Goal: Information Seeking & Learning: Learn about a topic

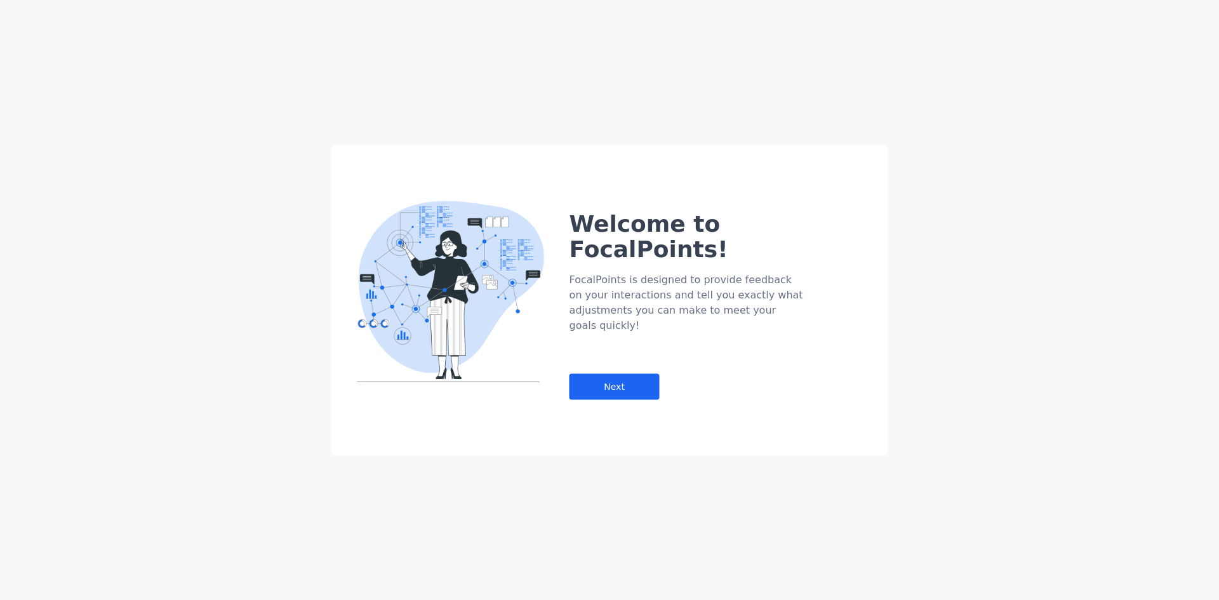
click at [703, 136] on div "Welcome to FocalPoints! FocalPoints is designed to provide feedback on your int…" at bounding box center [609, 300] width 1219 height 600
click at [622, 373] on div "Next" at bounding box center [615, 386] width 90 height 26
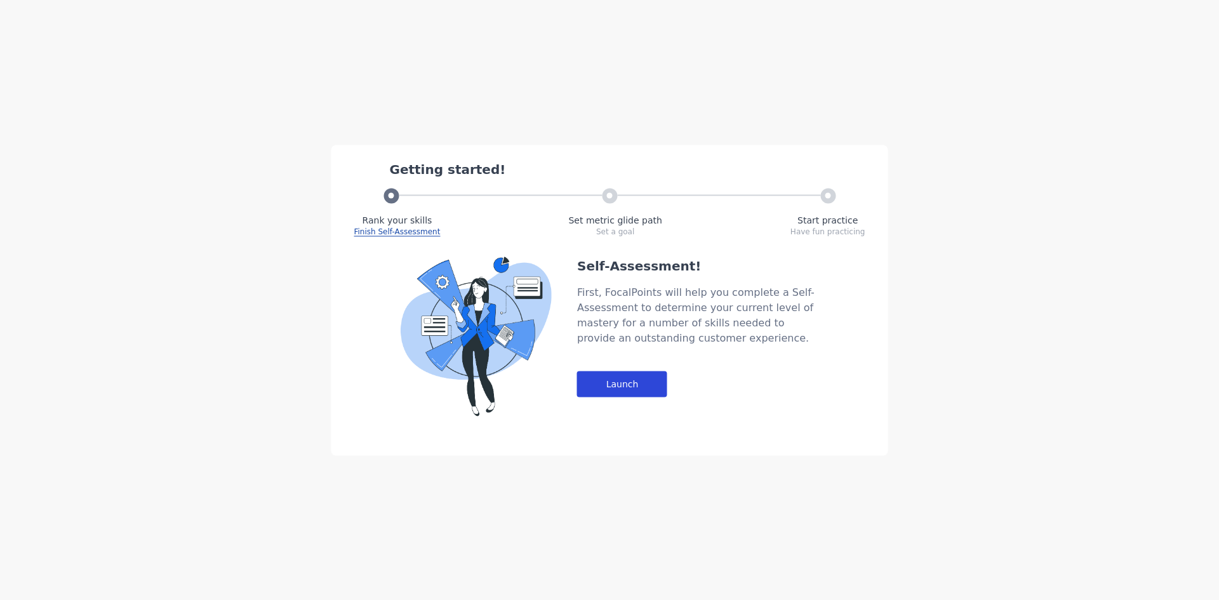
click at [615, 379] on div "Launch" at bounding box center [622, 384] width 90 height 26
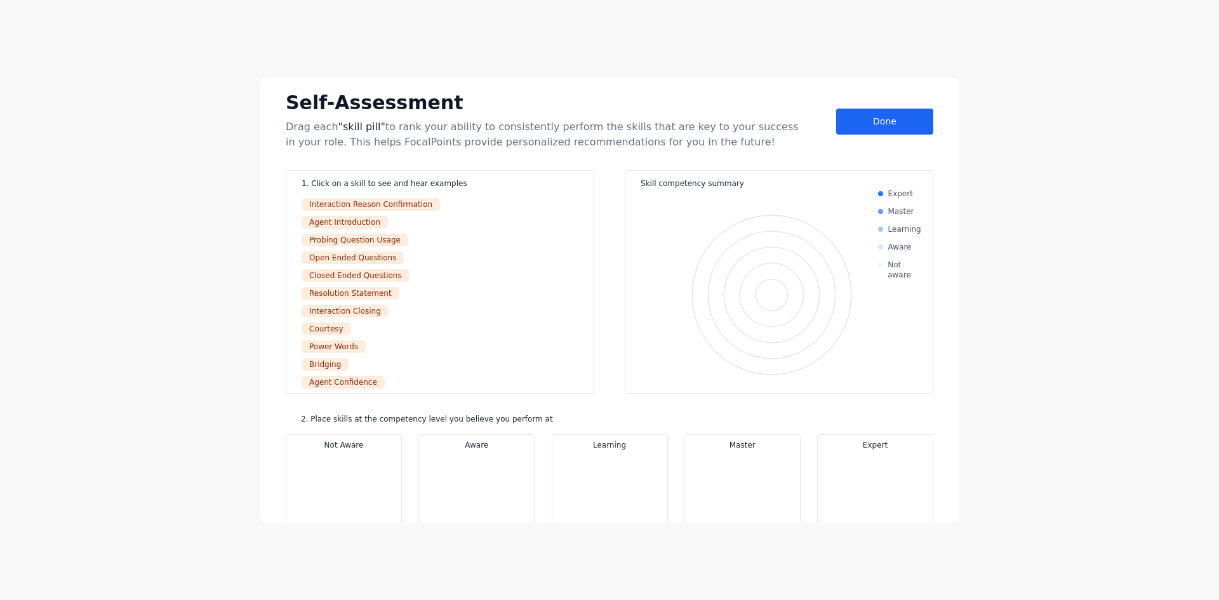
click at [882, 135] on div "Self-Assessment Drag each "skill pill" to rank your ability to consistently per…" at bounding box center [610, 119] width 648 height 62
click at [889, 118] on div "Done" at bounding box center [884, 122] width 97 height 26
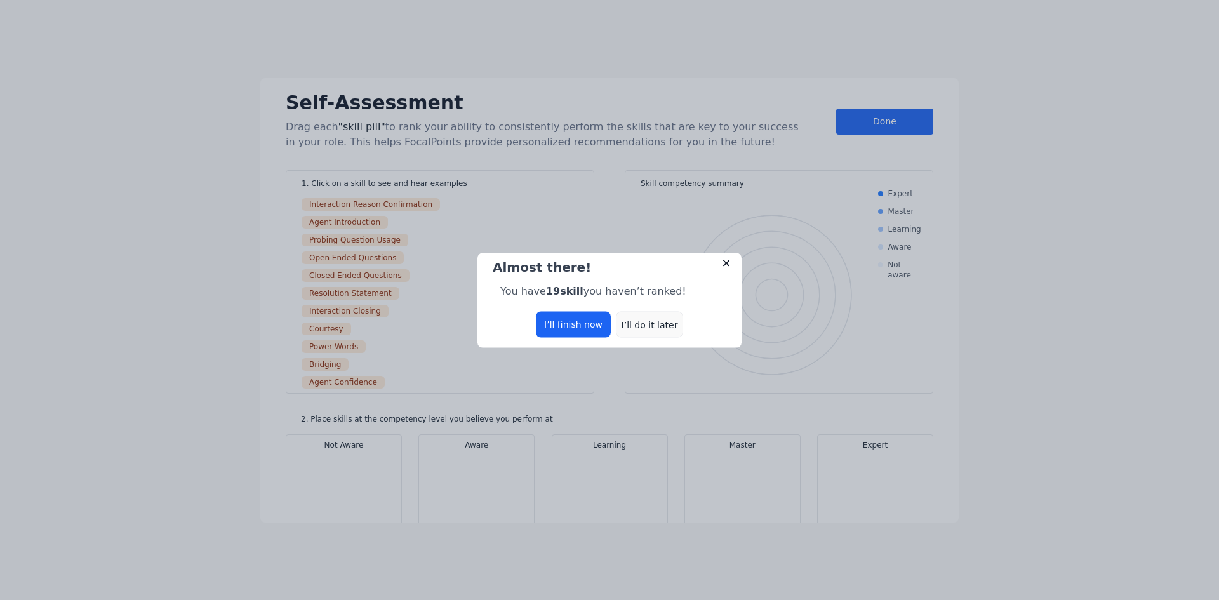
click at [672, 329] on div "I’ll do it later" at bounding box center [649, 324] width 67 height 26
click at [660, 326] on div "I’ll do it later" at bounding box center [649, 324] width 67 height 26
click at [656, 328] on div "I’ll do it later" at bounding box center [649, 324] width 67 height 26
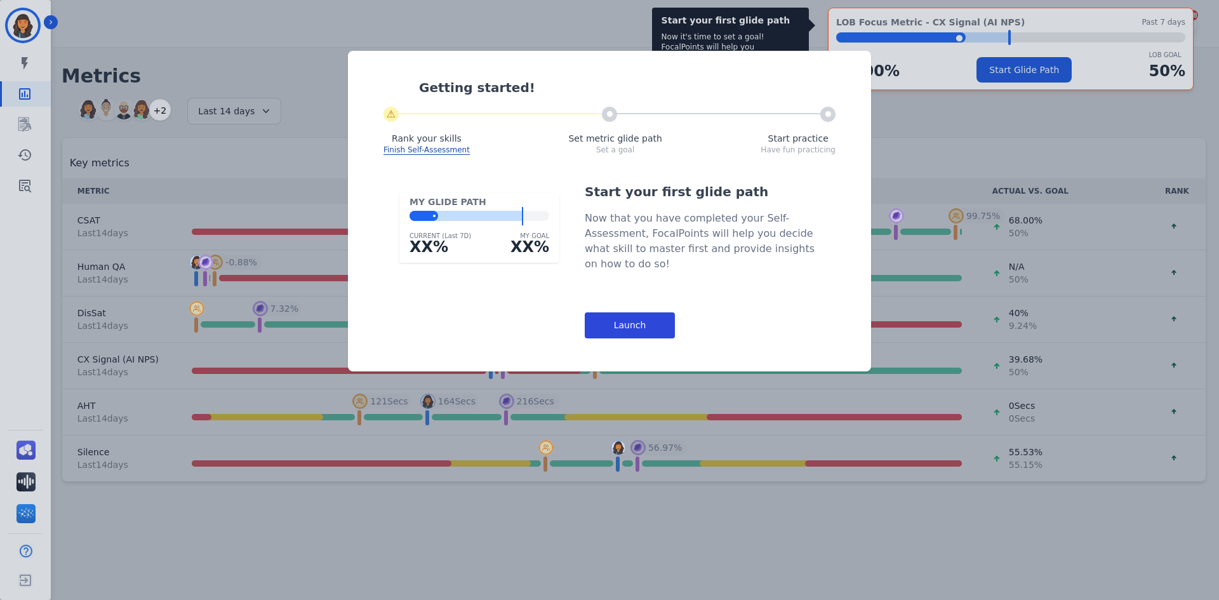
click at [606, 318] on div "Launch" at bounding box center [630, 325] width 90 height 26
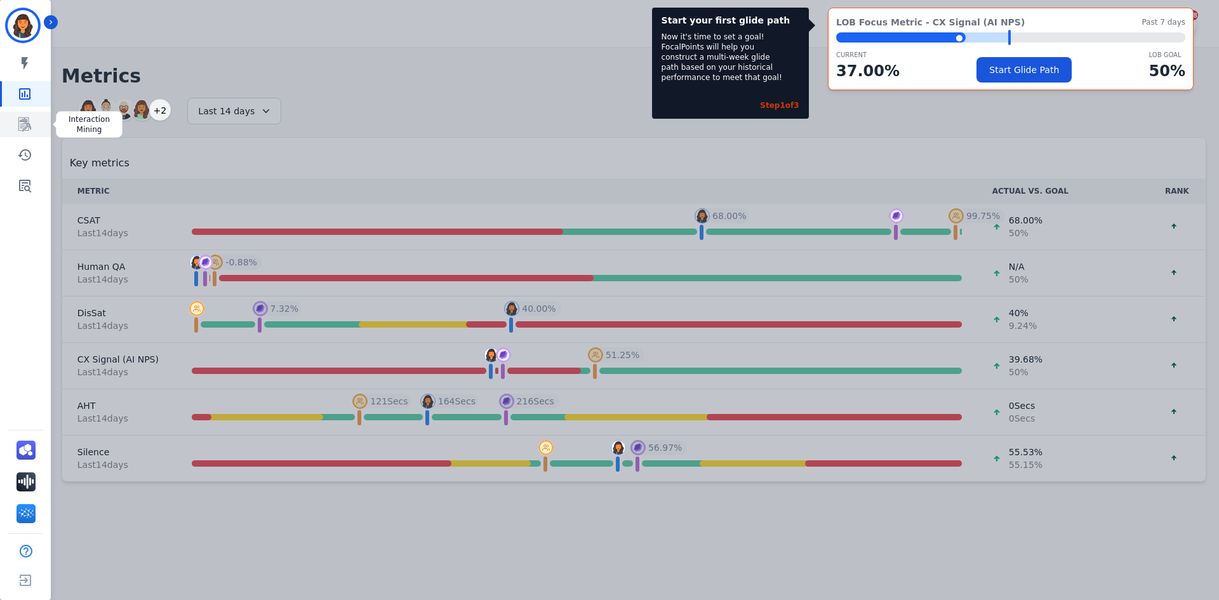
click at [23, 126] on icon "Sidebar" at bounding box center [24, 124] width 15 height 15
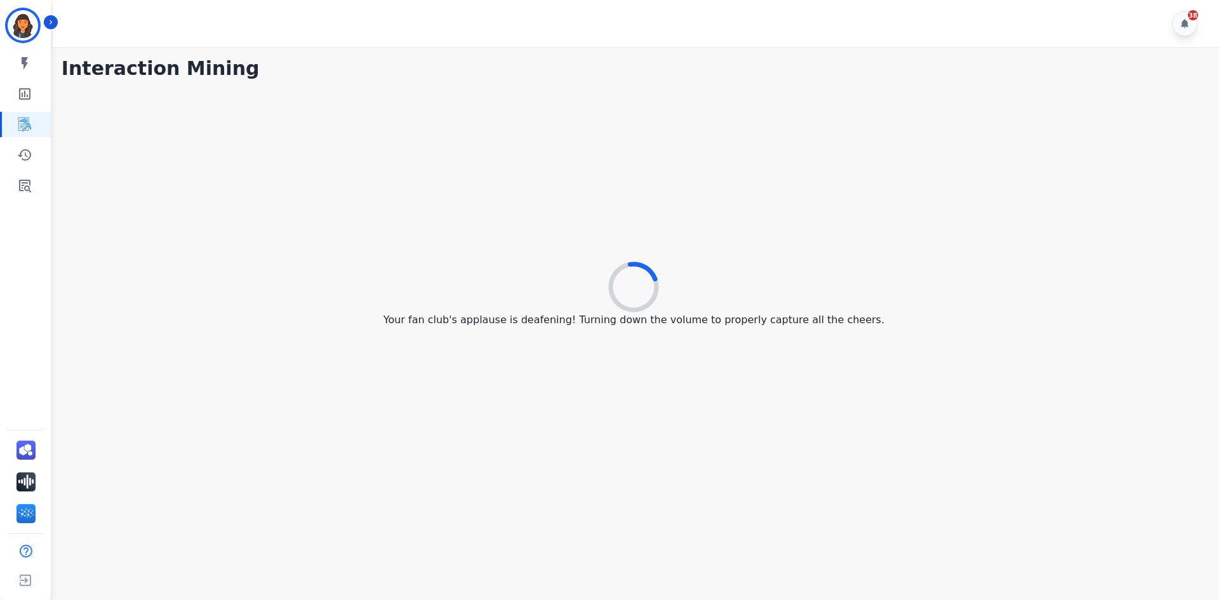
click at [305, 178] on div "Your fan club's applause is deafening! Turning down the volume to properly capt…" at bounding box center [634, 295] width 1145 height 420
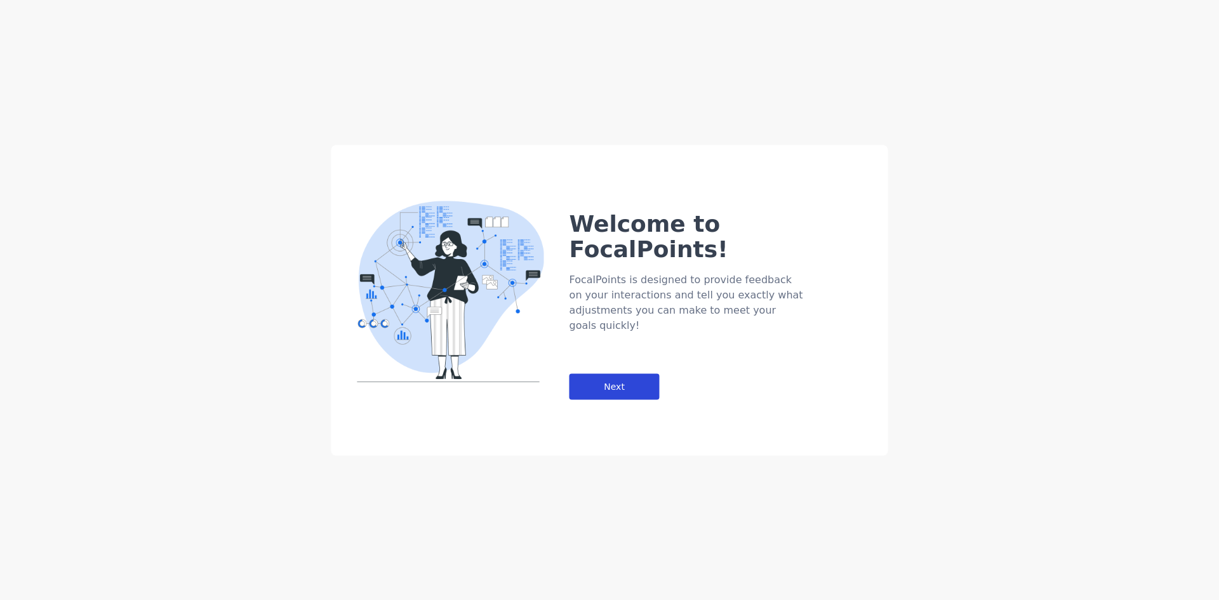
click at [636, 373] on div "Next" at bounding box center [615, 386] width 90 height 26
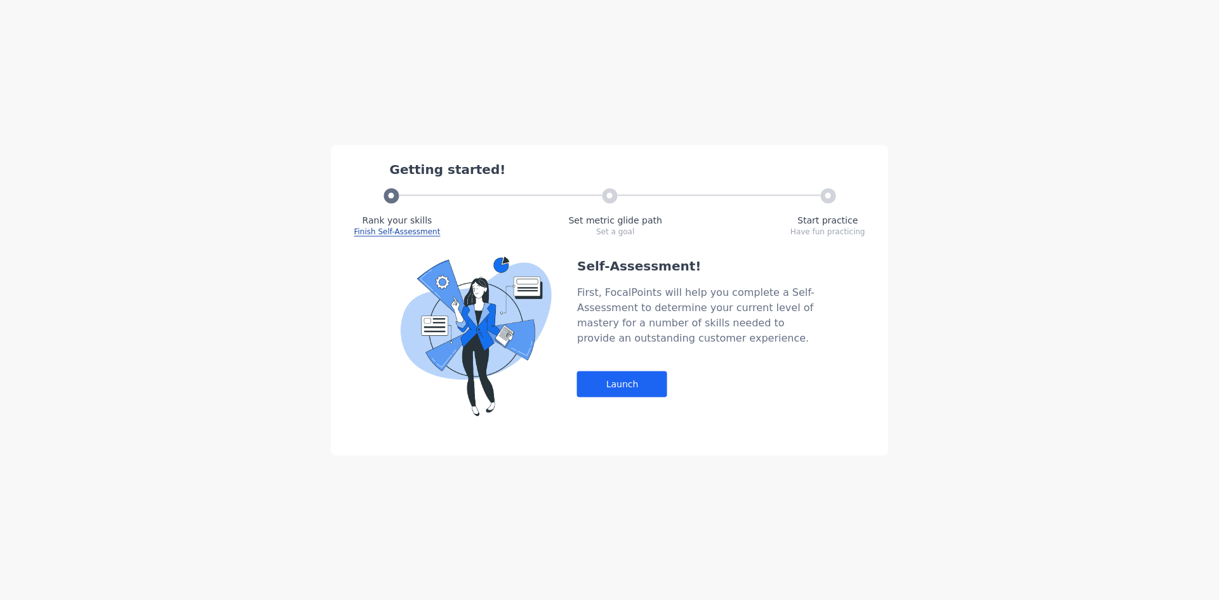
click at [615, 368] on div "Self-Assessment! First, FocalPoints will help you complete a Self-Assessment to…" at bounding box center [697, 336] width 241 height 159
click at [620, 388] on div "Launch" at bounding box center [622, 384] width 90 height 26
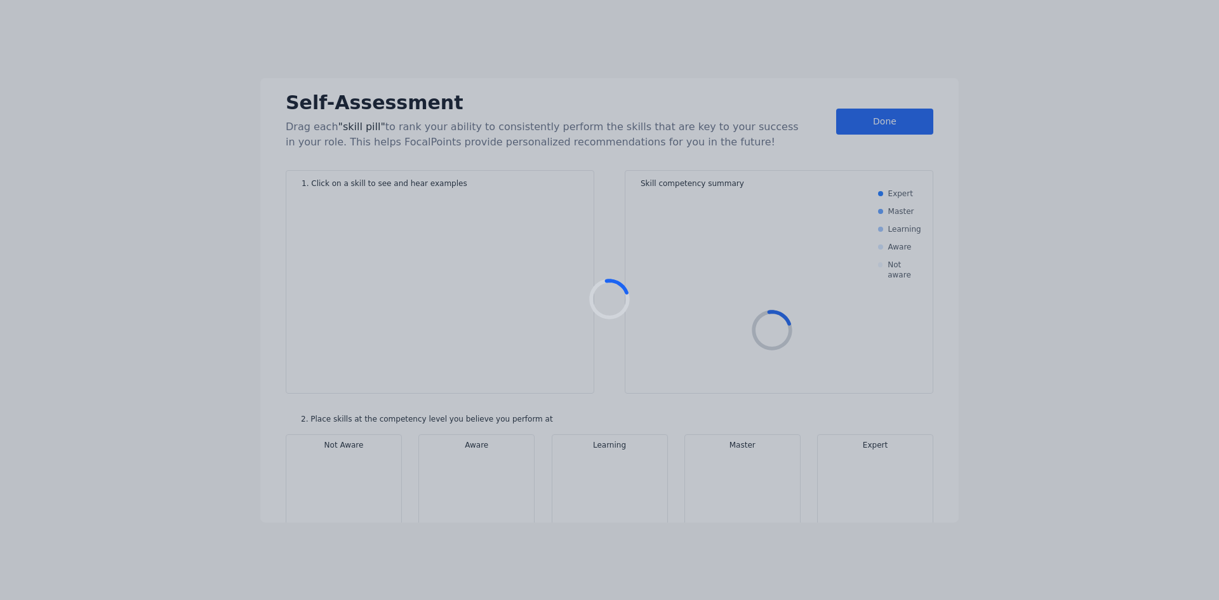
click at [623, 389] on div at bounding box center [609, 300] width 1219 height 600
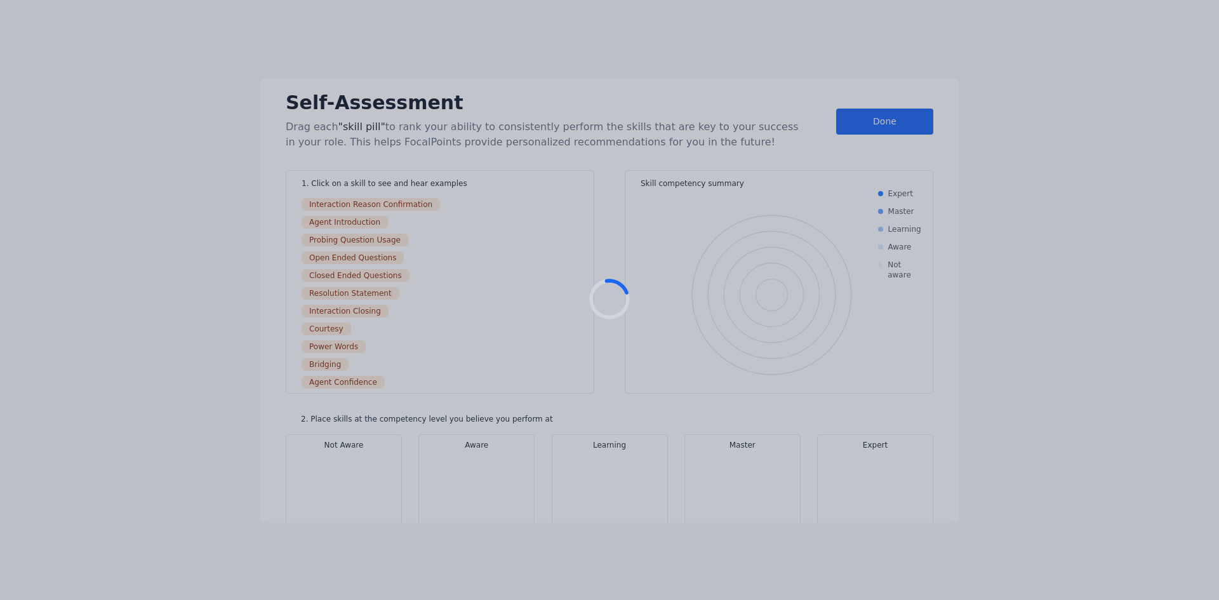
click at [532, 284] on div at bounding box center [609, 300] width 1219 height 76
click at [378, 293] on div at bounding box center [609, 300] width 1219 height 76
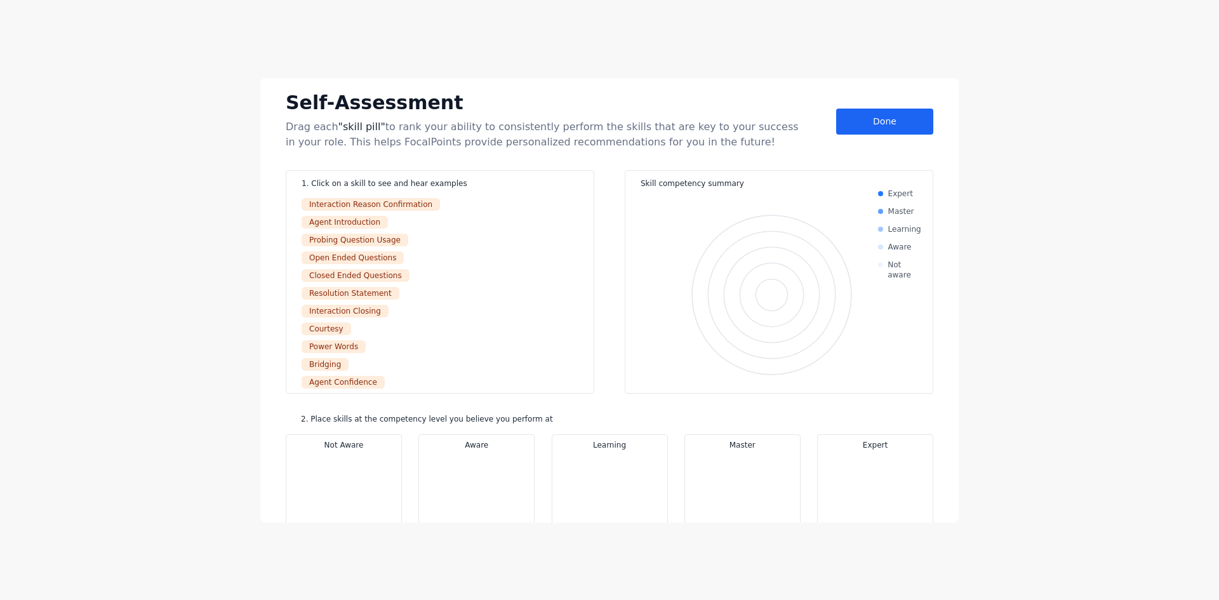
click at [474, 145] on div "Drag each "skill pill" to rank your ability to consistently perform the skills …" at bounding box center [545, 134] width 518 height 30
click at [932, 117] on div "Self-Assessment Drag each "skill pill" to rank your ability to consistently per…" at bounding box center [609, 300] width 698 height 444
click at [909, 124] on div "Done" at bounding box center [884, 122] width 97 height 26
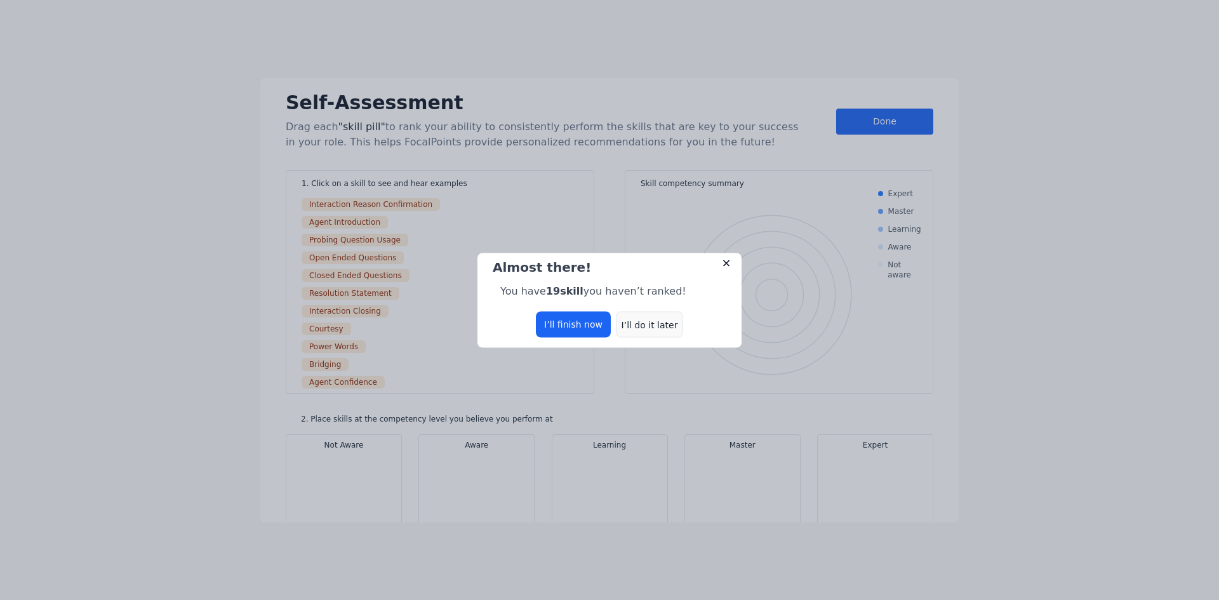
click at [664, 320] on div "I’ll do it later" at bounding box center [649, 324] width 67 height 26
click at [663, 320] on div "I’ll do it later" at bounding box center [649, 324] width 67 height 26
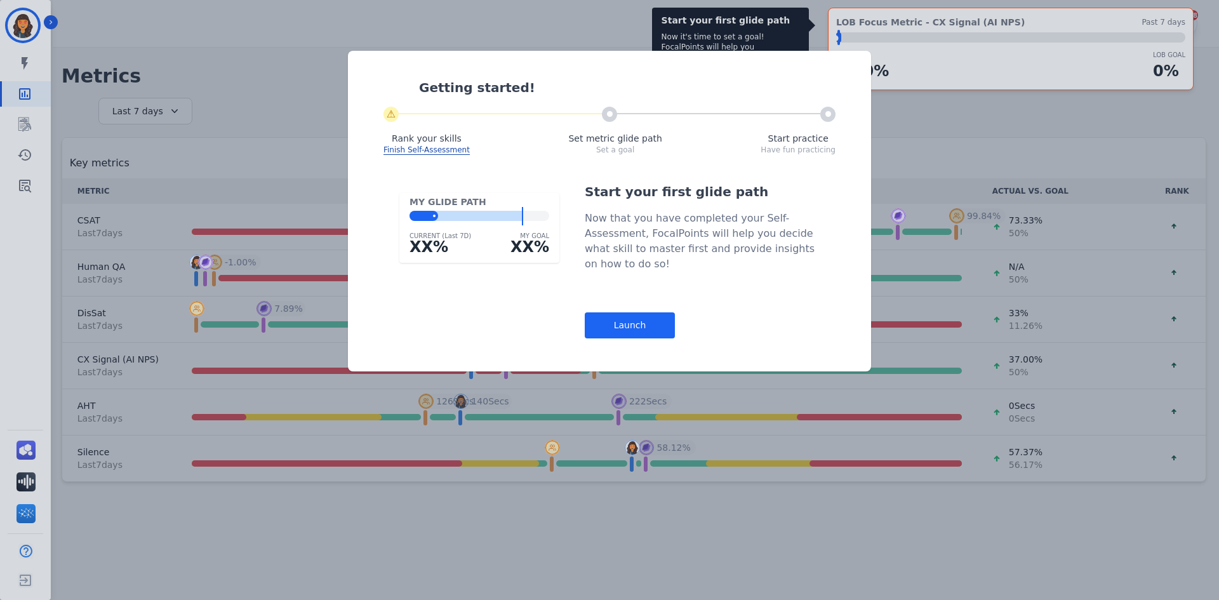
click at [652, 322] on div "Launch" at bounding box center [630, 325] width 90 height 26
click at [620, 323] on div "Launch" at bounding box center [630, 325] width 90 height 26
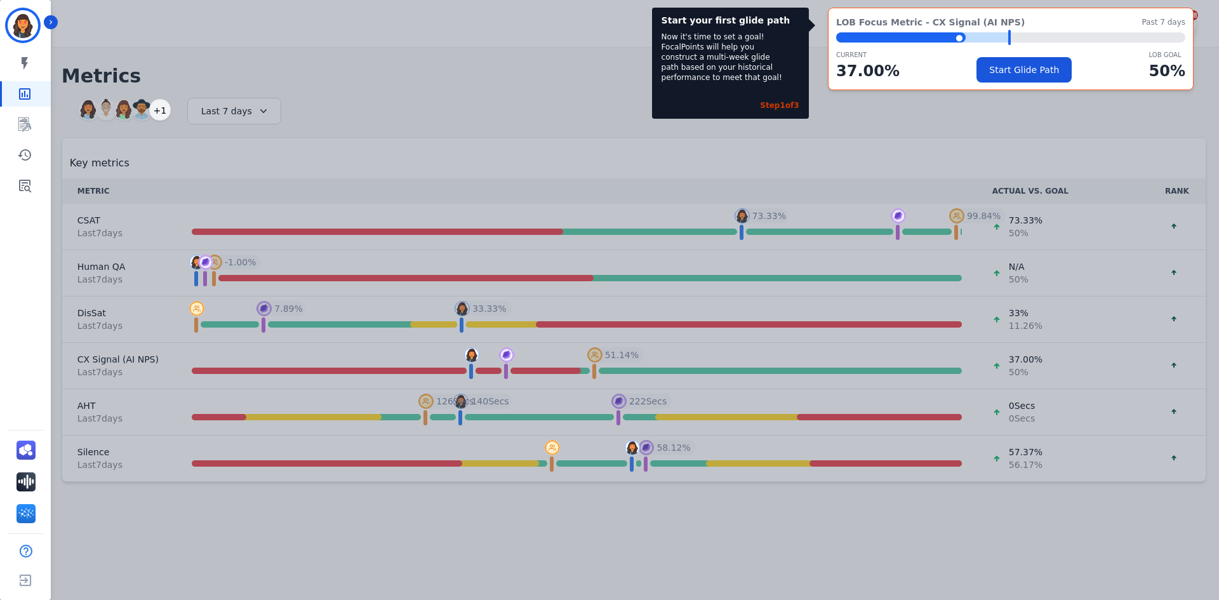
click at [43, 85] on link "Sidebar" at bounding box center [26, 93] width 49 height 25
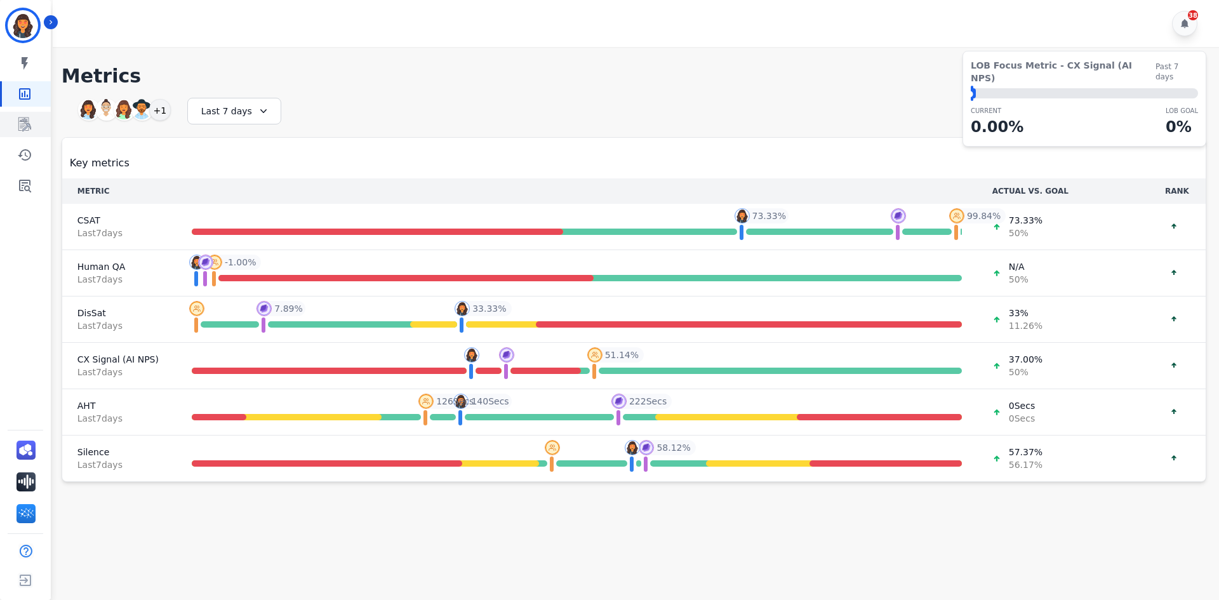
click at [25, 116] on link "Sidebar" at bounding box center [26, 124] width 49 height 25
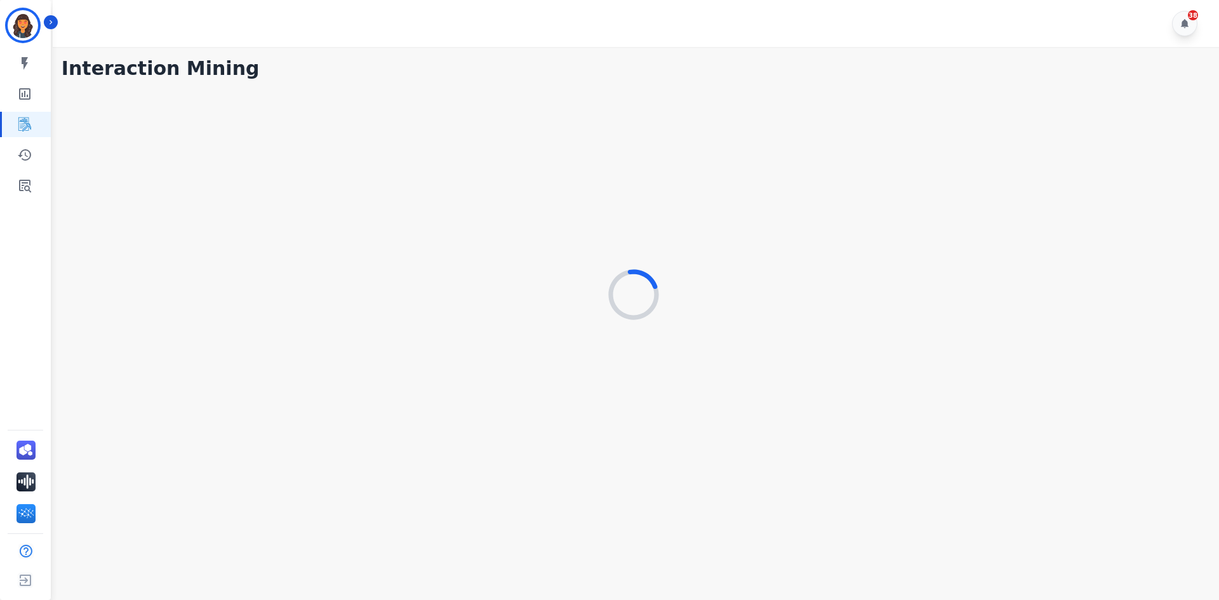
click at [599, 272] on div at bounding box center [634, 295] width 1145 height 420
click at [599, 270] on div at bounding box center [634, 295] width 1145 height 420
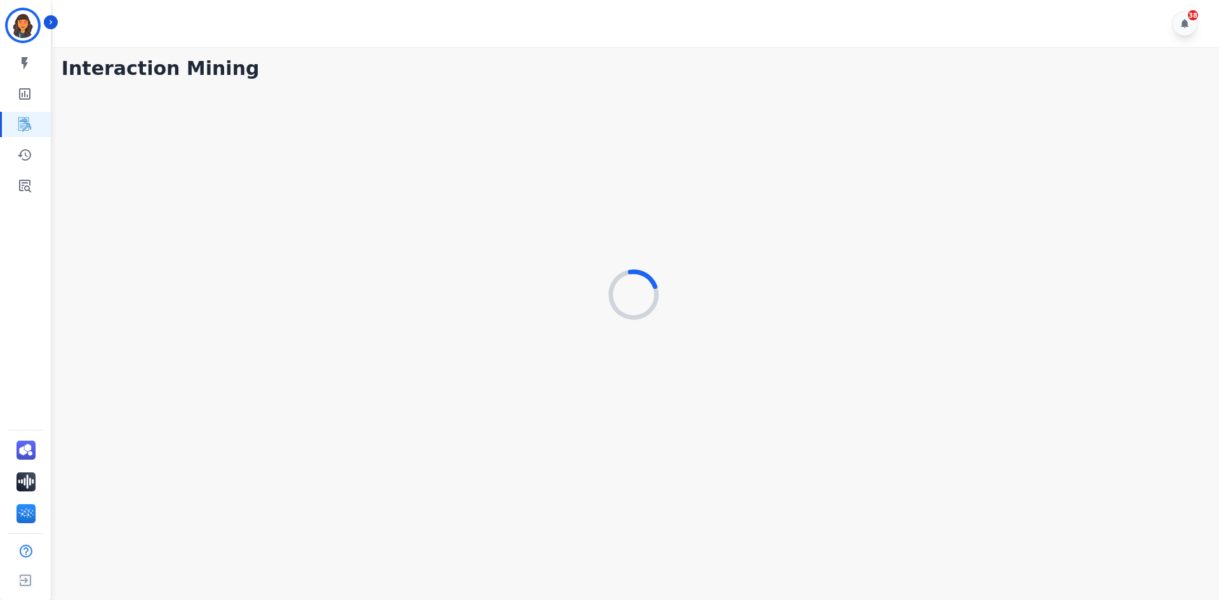
click at [598, 270] on div at bounding box center [634, 295] width 1145 height 420
click at [586, 267] on div at bounding box center [634, 295] width 1145 height 420
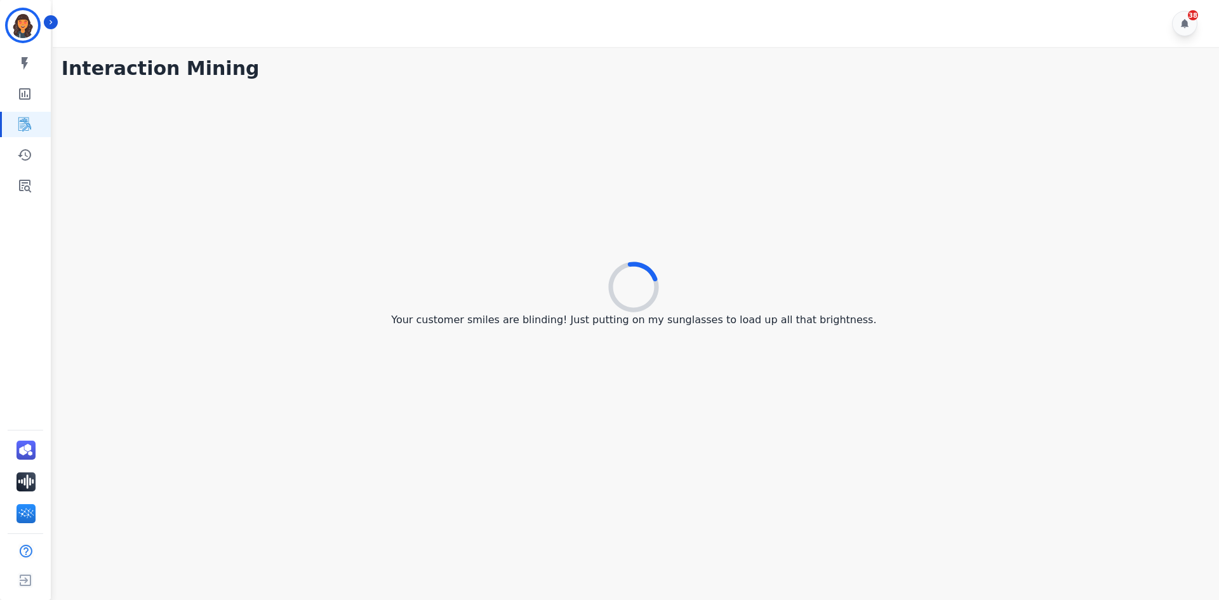
click at [370, 203] on div "Your customer smiles are blinding! Just putting on my sunglasses to load up all…" at bounding box center [634, 295] width 1145 height 420
click at [361, 203] on div "Your customer smiles are blinding! Just putting on my sunglasses to load up all…" at bounding box center [634, 295] width 1145 height 420
click at [366, 201] on div "Your customer smiles are blinding! Just putting on my sunglasses to load up all…" at bounding box center [634, 295] width 1145 height 420
click at [441, 209] on div "Your customer smiles are blinding! Just putting on my sunglasses to load up all…" at bounding box center [634, 295] width 1145 height 420
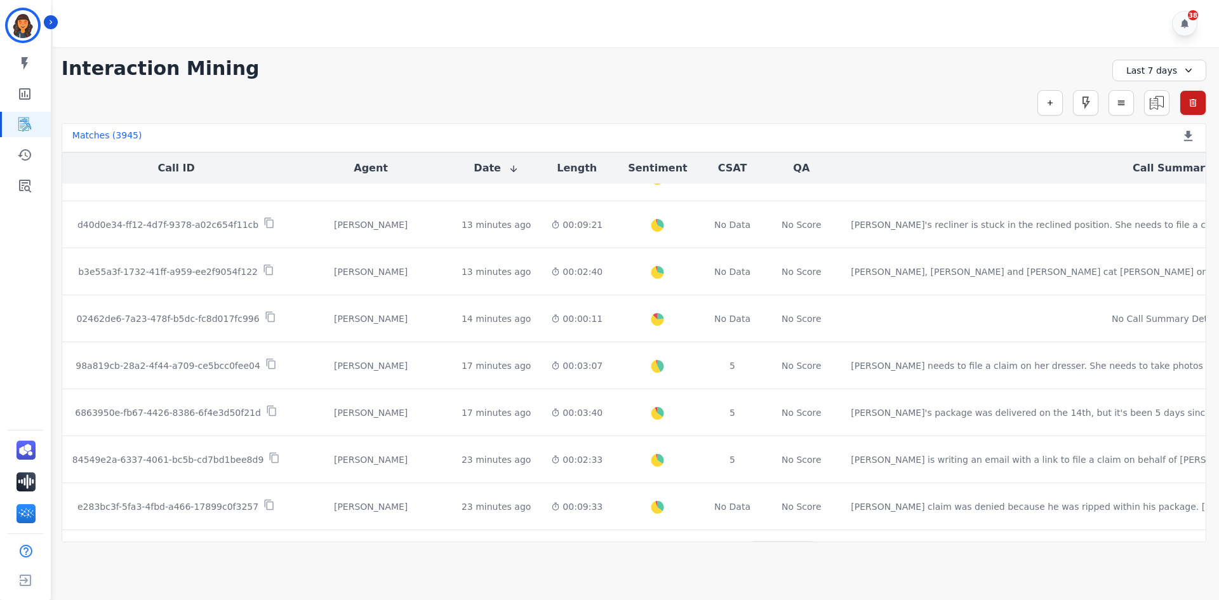
scroll to position [613, 0]
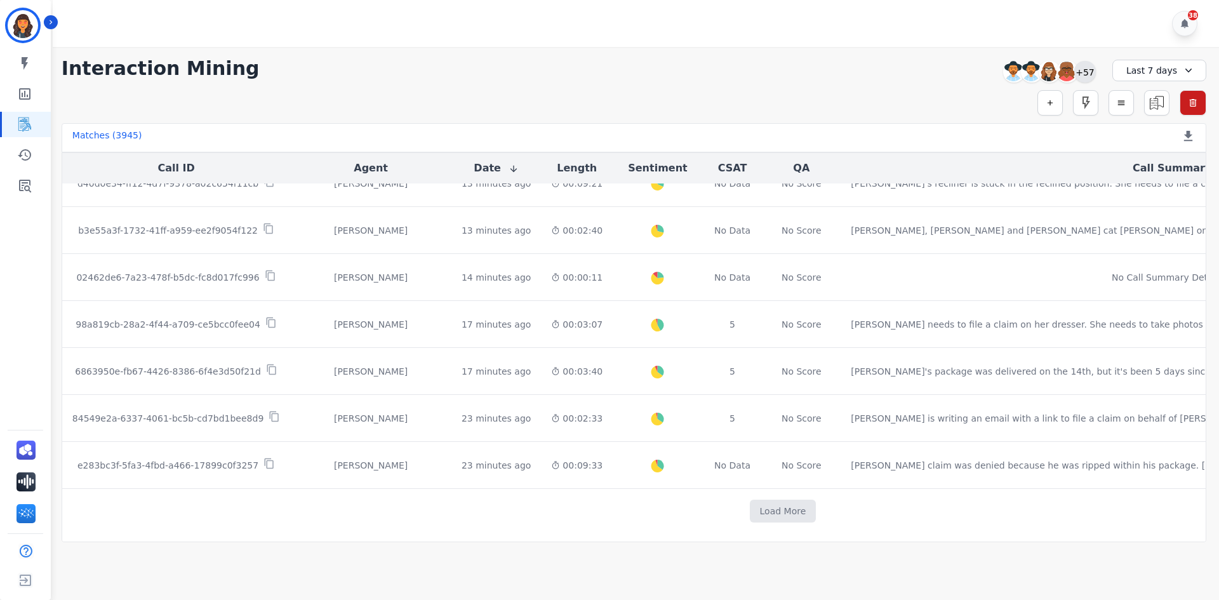
click at [1086, 78] on div "+57" at bounding box center [1085, 72] width 22 height 22
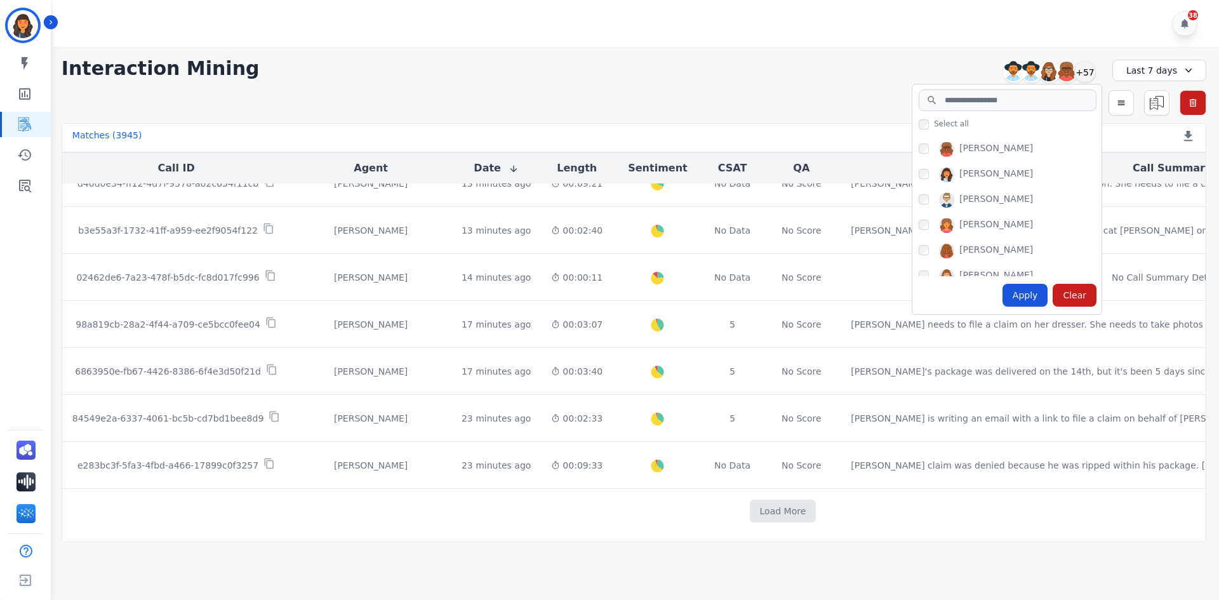
scroll to position [136, 0]
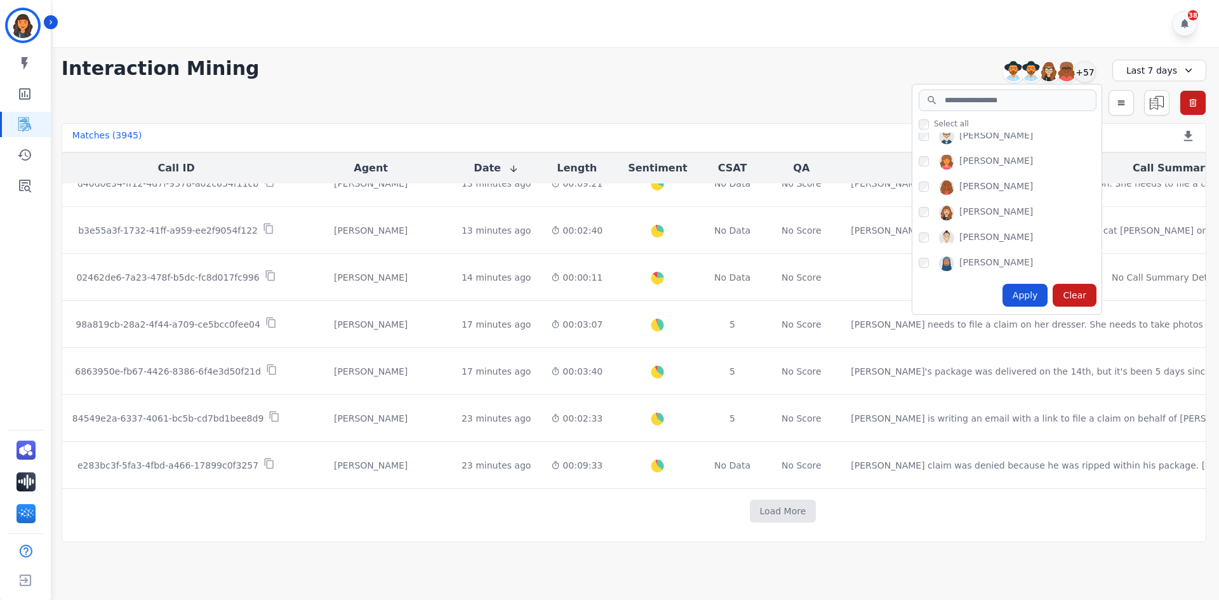
click at [738, 88] on div "Interaction Mining Alexis Martinez Amanda Baez Ann Marie Lopez Artheria Robinso…" at bounding box center [634, 294] width 1170 height 495
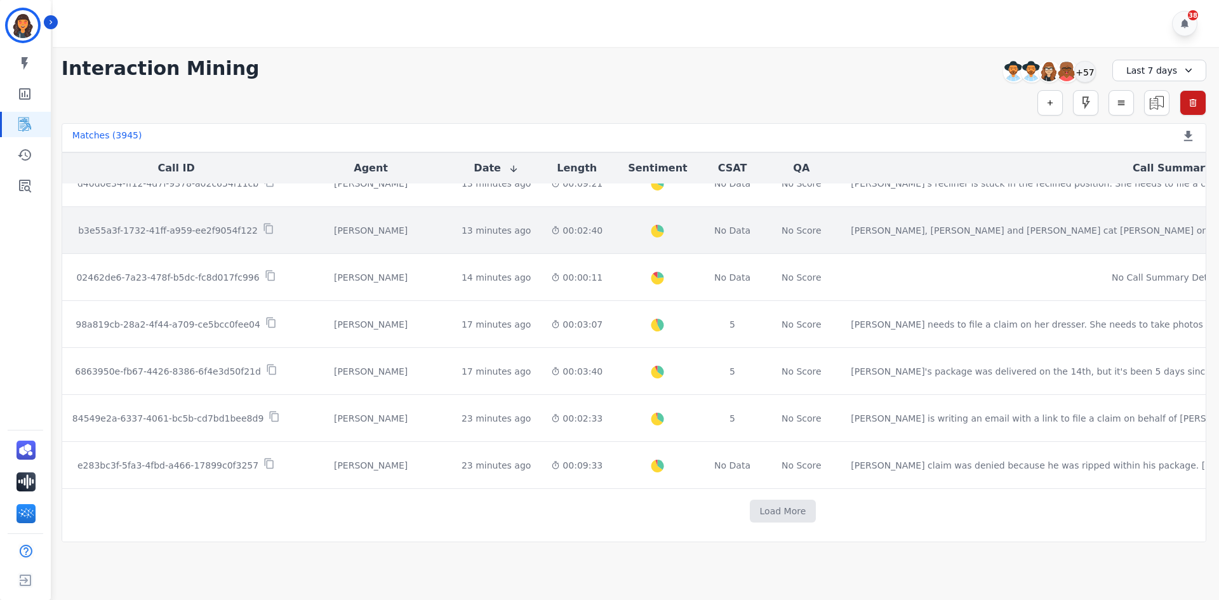
click at [333, 235] on div "Christopher Roper" at bounding box center [370, 230] width 141 height 13
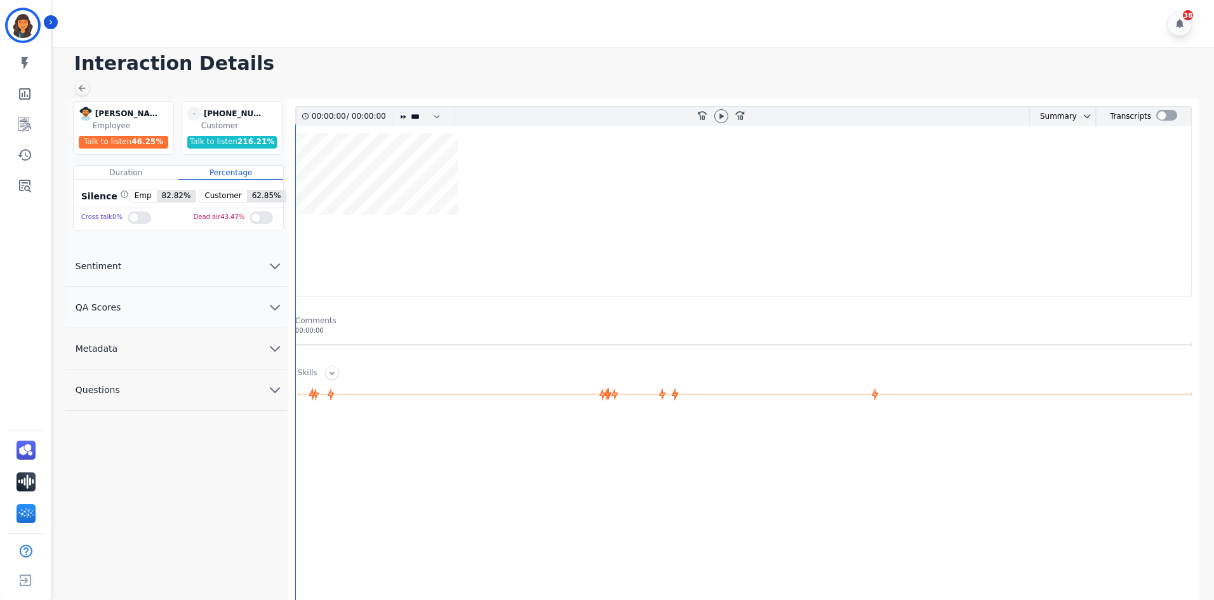
click at [211, 351] on button "Metadata" at bounding box center [176, 348] width 222 height 41
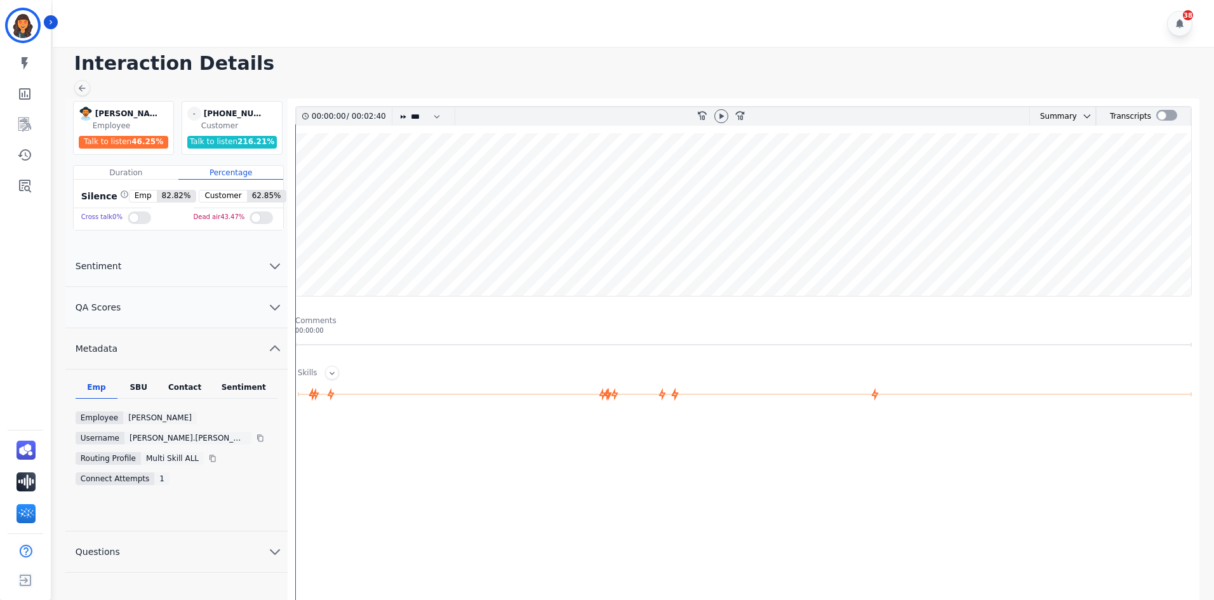
click at [205, 439] on div "christopher.roper@eccogroupusa.comc3189c5b-232e-11ed-8006-800c584eb7f3" at bounding box center [187, 438] width 127 height 13
click at [721, 119] on icon at bounding box center [721, 116] width 10 height 10
click at [87, 92] on div at bounding box center [82, 88] width 16 height 16
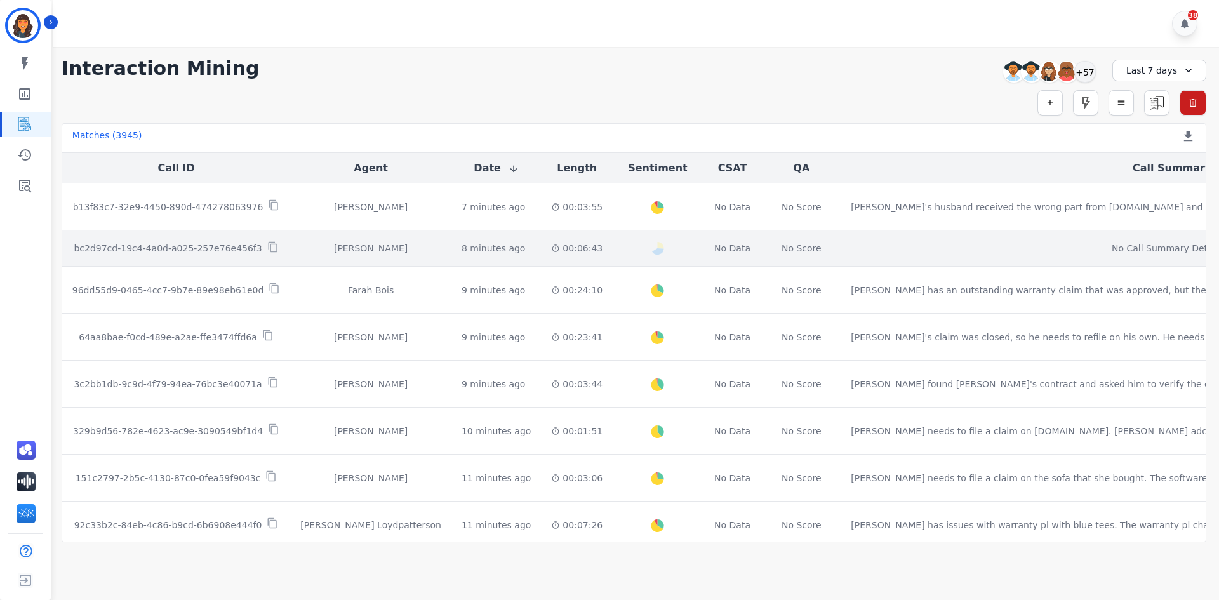
click at [324, 256] on td "Richie Ponce" at bounding box center [370, 248] width 161 height 36
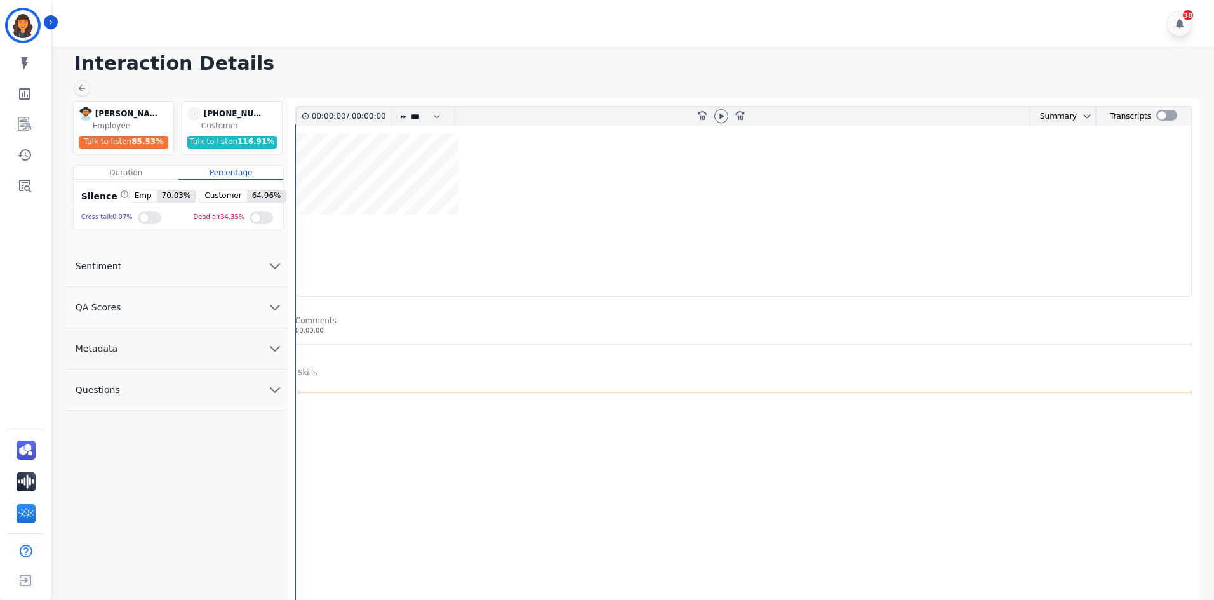
click at [220, 355] on button "Metadata" at bounding box center [176, 348] width 222 height 41
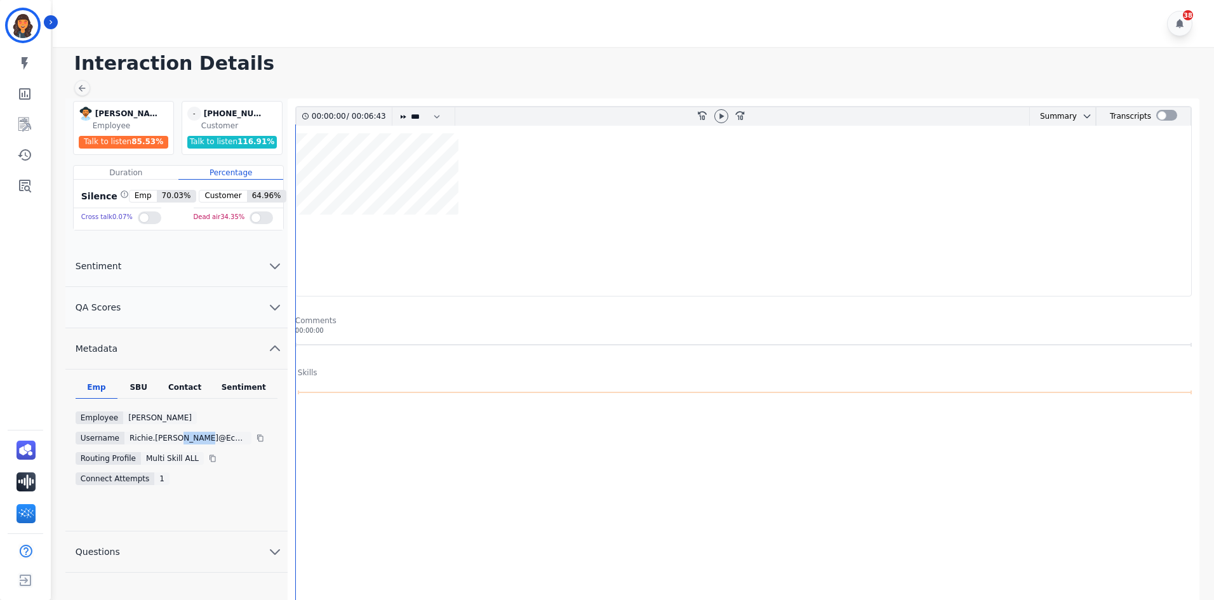
drag, startPoint x: 196, startPoint y: 437, endPoint x: 126, endPoint y: 446, distance: 71.1
click at [134, 444] on div "Emp SBU Contact Sentiment Employee Richie Ponce Username richie.ponce@eccogroup…" at bounding box center [176, 450] width 222 height 136
click at [77, 86] on icon at bounding box center [82, 88] width 10 height 10
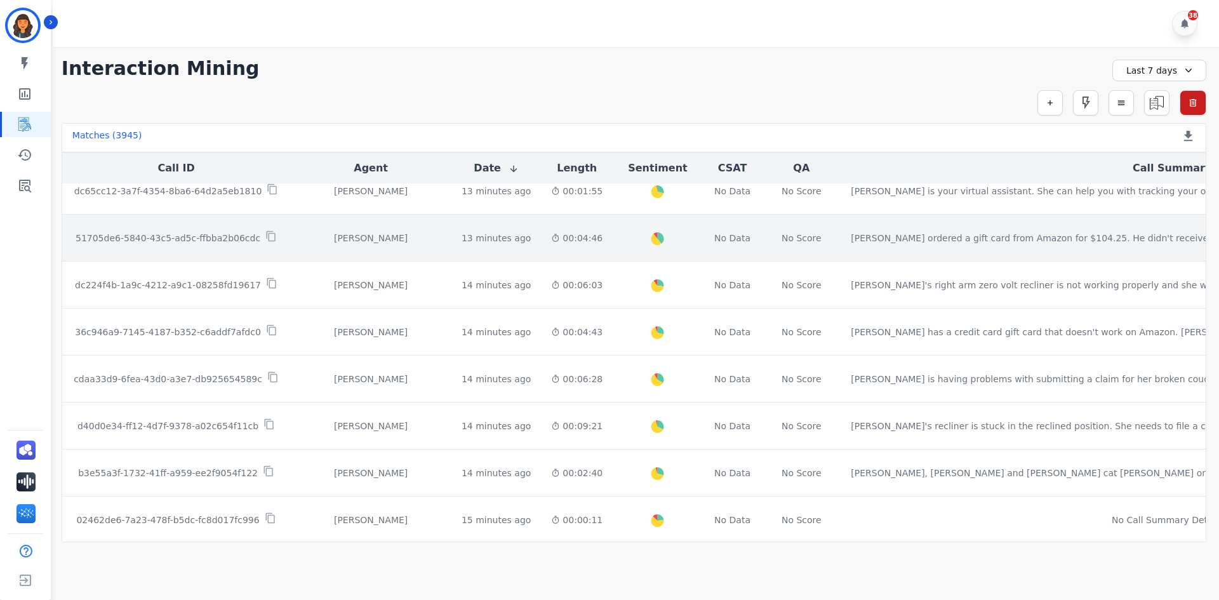
scroll to position [317, 0]
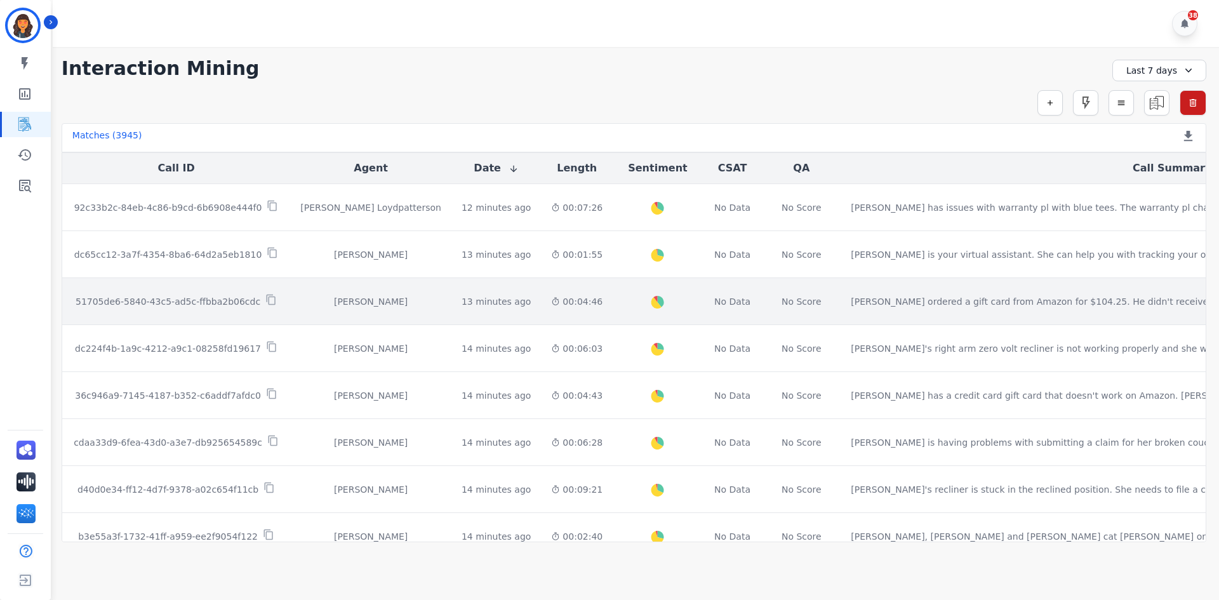
click at [329, 302] on div "Tammy Davidson" at bounding box center [370, 301] width 141 height 13
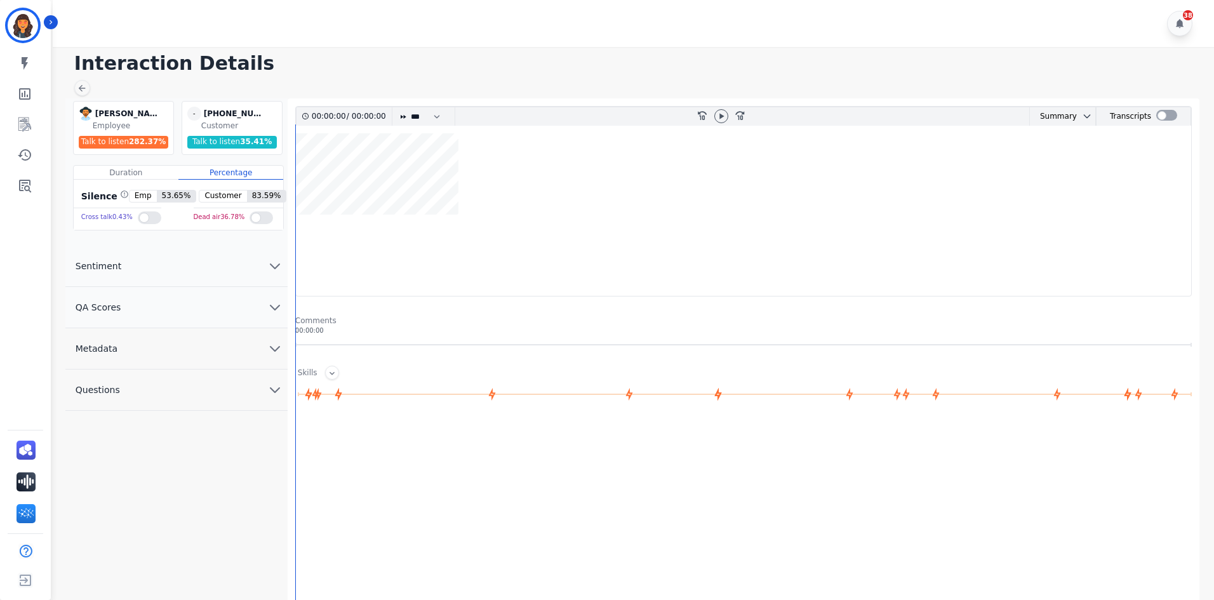
click at [199, 349] on button "Metadata" at bounding box center [176, 348] width 222 height 41
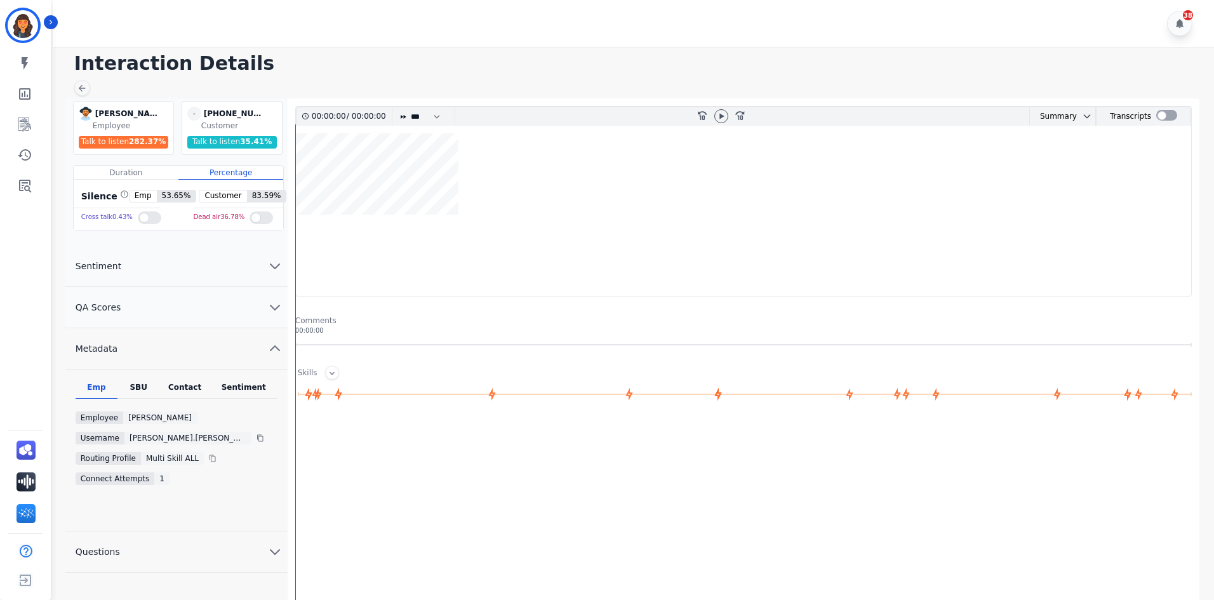
click at [201, 310] on button "QA Scores" at bounding box center [176, 307] width 222 height 41
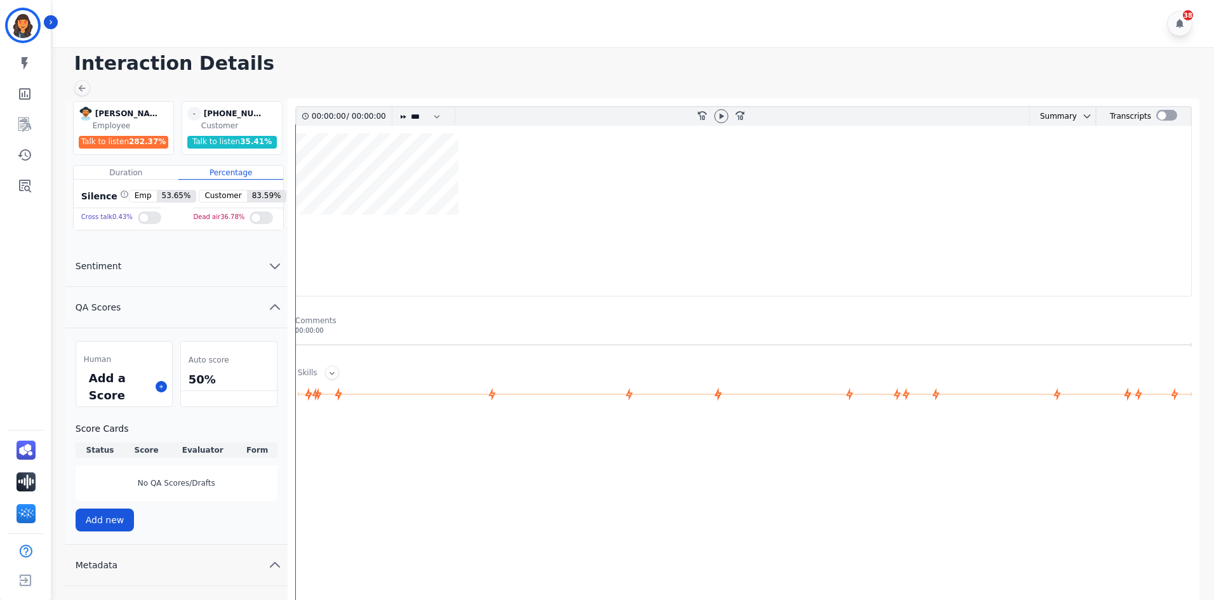
click at [189, 288] on button "QA Scores" at bounding box center [176, 307] width 222 height 41
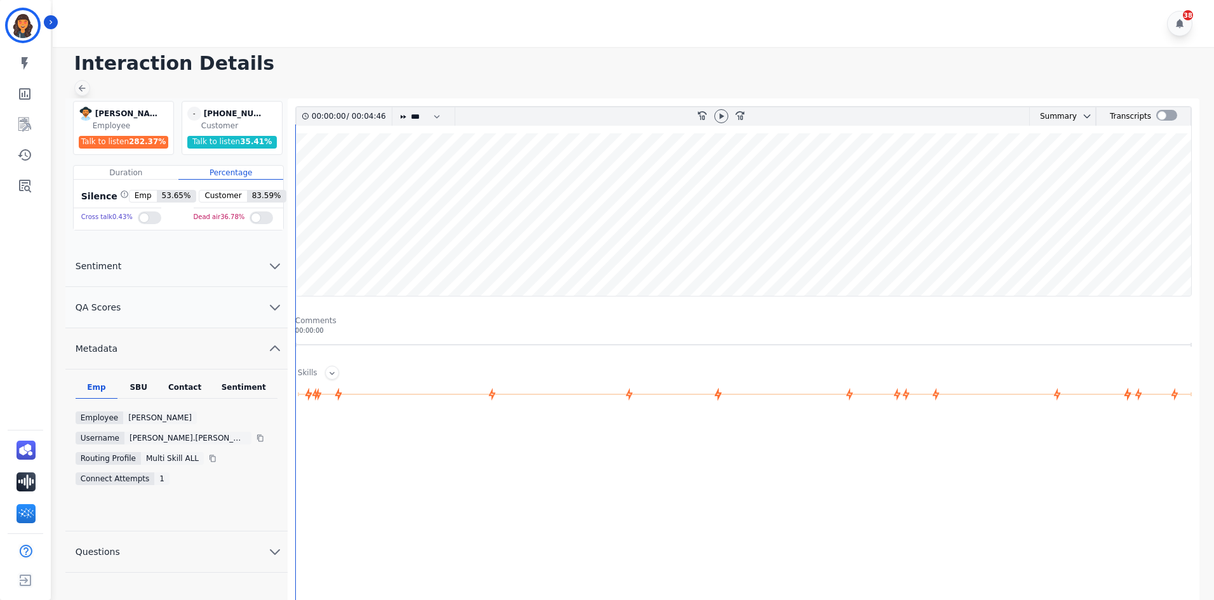
click at [79, 83] on icon at bounding box center [82, 88] width 10 height 10
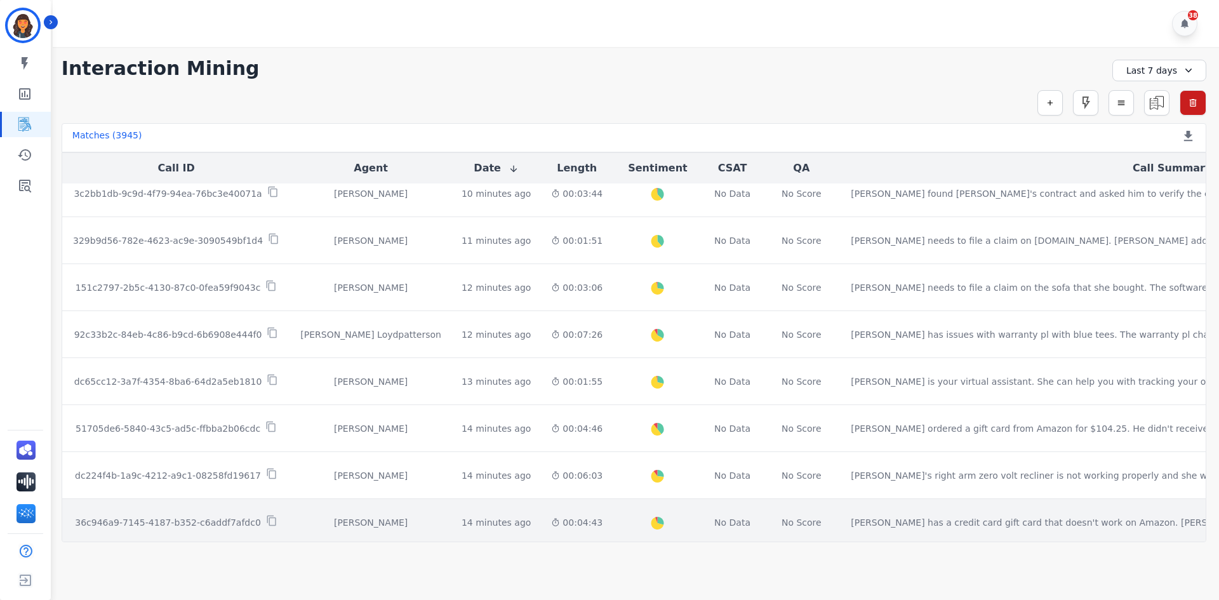
scroll to position [317, 0]
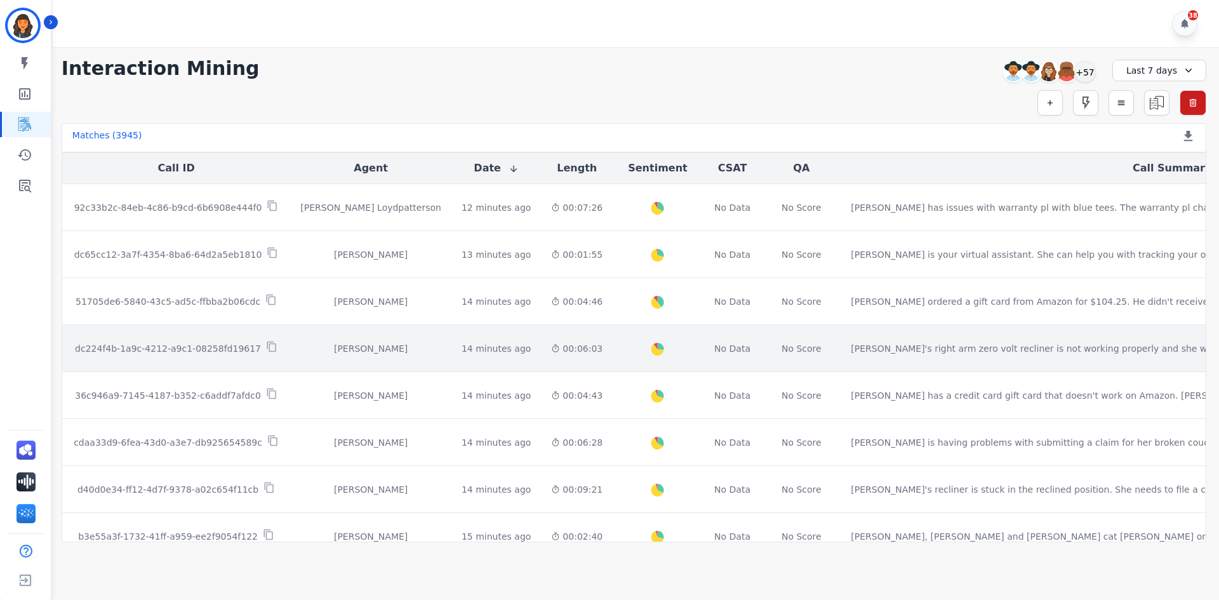
click at [329, 342] on div "Edith Evans" at bounding box center [370, 348] width 141 height 13
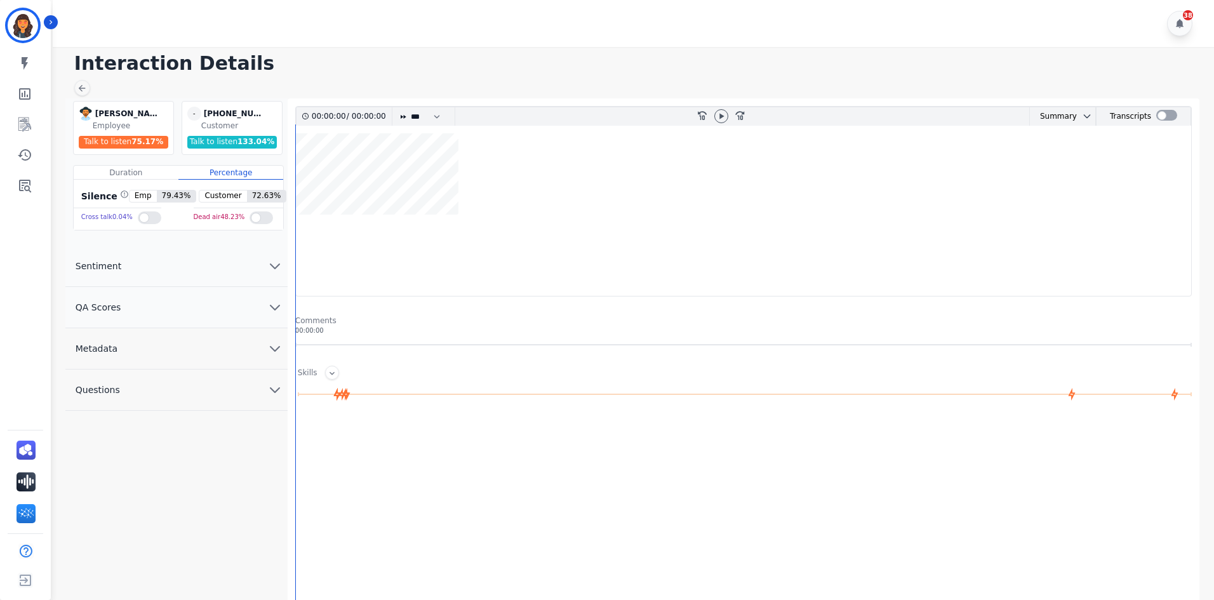
click at [159, 350] on button "Metadata" at bounding box center [176, 348] width 222 height 41
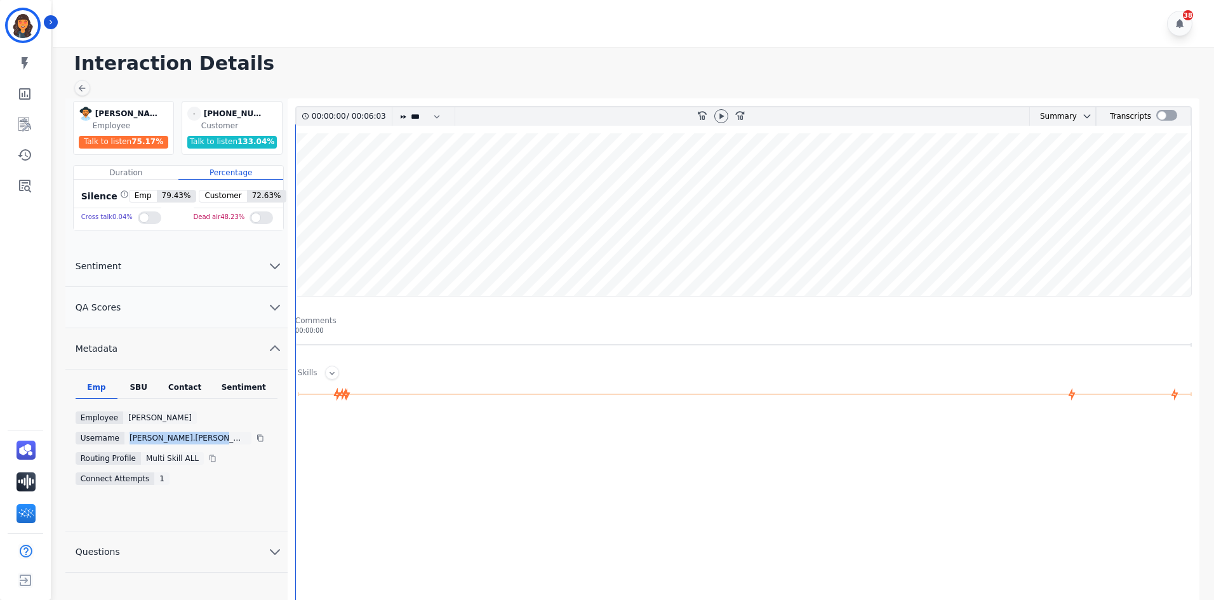
drag, startPoint x: 205, startPoint y: 444, endPoint x: 119, endPoint y: 439, distance: 86.5
click at [119, 439] on div "Username edith.evans@mcibpo.comc3189c5b-232e-11ed-8006-800c584eb7f3" at bounding box center [177, 438] width 202 height 13
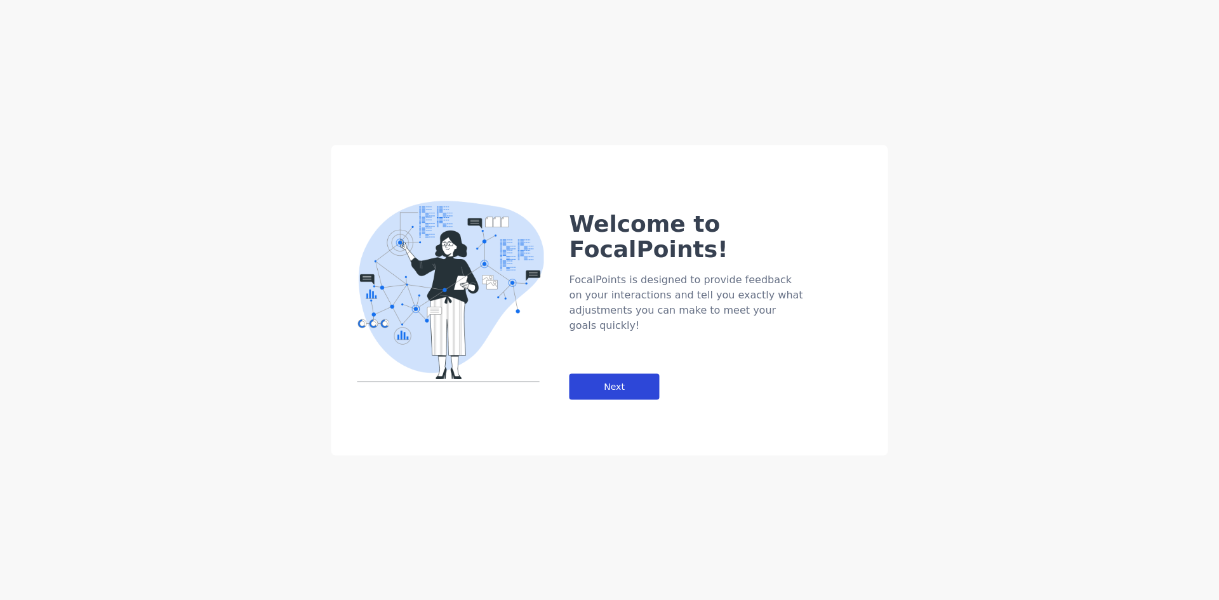
click at [598, 373] on div "Next" at bounding box center [615, 386] width 90 height 26
click at [681, 161] on div "Welcome to FocalPoints! FocalPoints is designed to provide feedback on your int…" at bounding box center [729, 279] width 319 height 239
click at [681, 522] on div "Welcome to FocalPoints! FocalPoints is designed to provide feedback on your int…" at bounding box center [609, 300] width 1219 height 600
click at [1020, 238] on div "Welcome to FocalPoints! FocalPoints is designed to provide feedback on your int…" at bounding box center [609, 300] width 1219 height 600
